Goal: Transaction & Acquisition: Purchase product/service

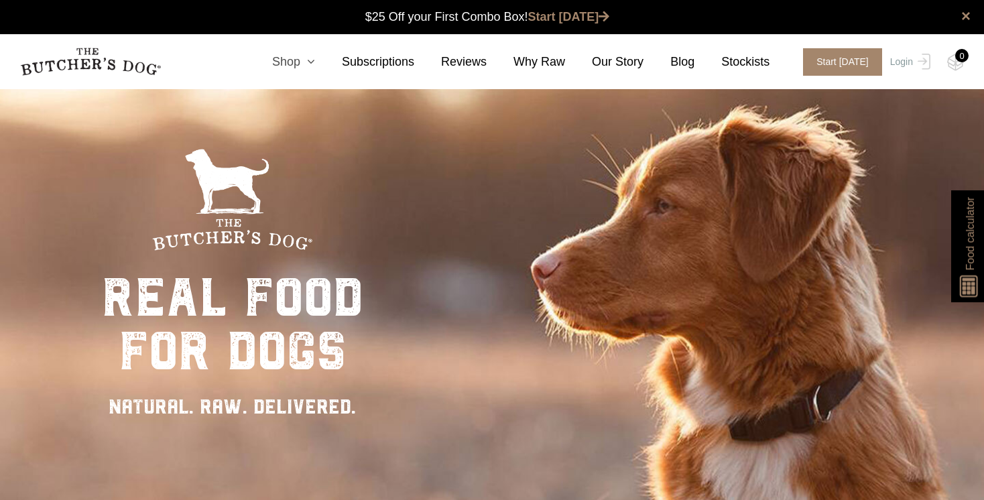
scroll to position [1, 0]
click at [314, 58] on icon at bounding box center [307, 62] width 15 height 12
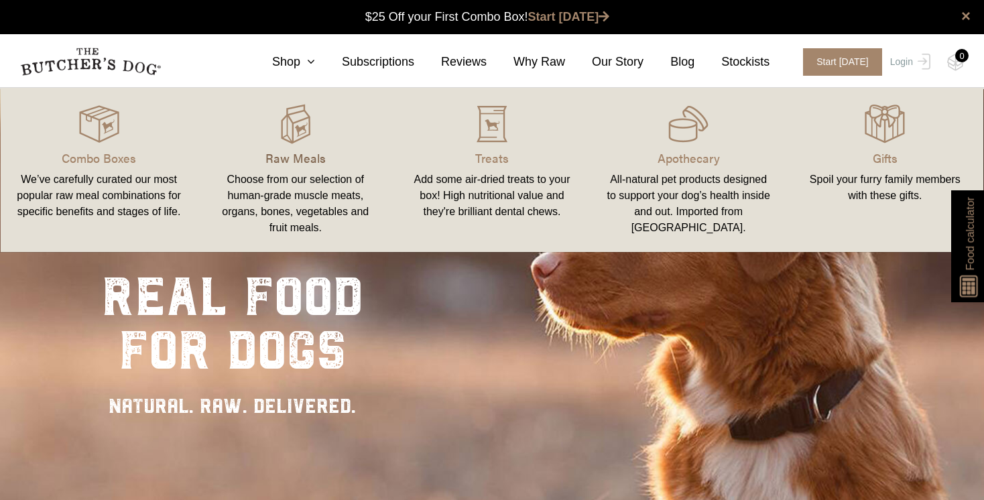
click at [279, 157] on p "Raw Meals" at bounding box center [295, 158] width 164 height 18
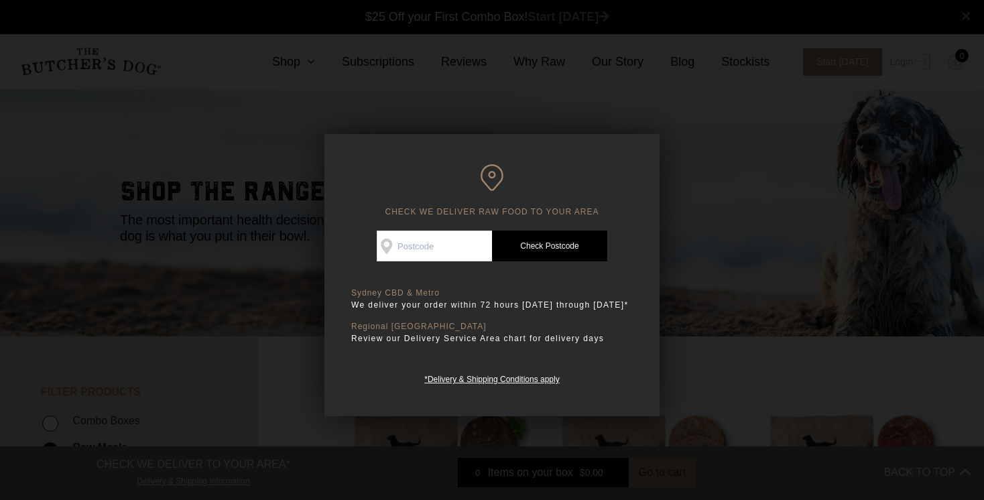
scroll to position [1, 0]
click at [424, 249] on input "Check Availability At" at bounding box center [434, 245] width 115 height 31
type input "3690"
click at [533, 248] on link "Check Postcode" at bounding box center [549, 245] width 115 height 31
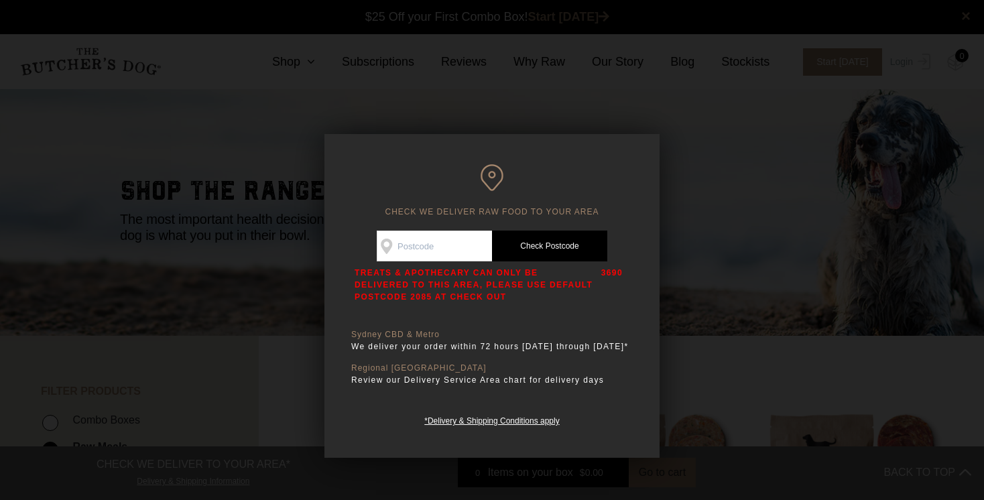
click at [608, 273] on p "3690" at bounding box center [611, 285] width 21 height 36
